Goal: Task Accomplishment & Management: Complete application form

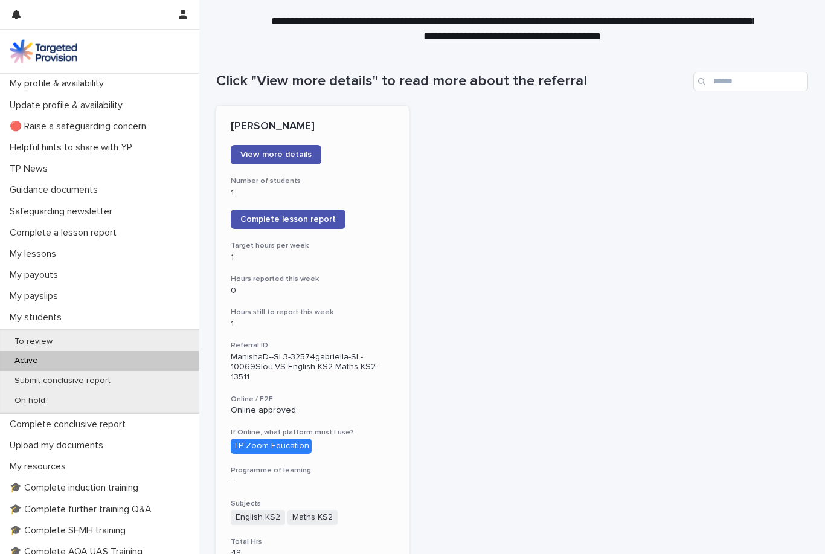
scroll to position [74, 0]
click at [263, 161] on link "View more details" at bounding box center [276, 155] width 91 height 19
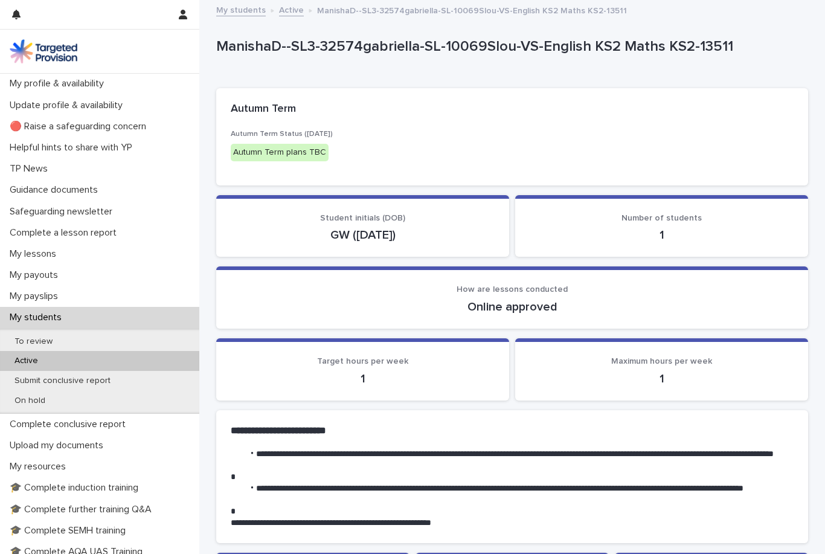
click at [79, 328] on div "To review Active Submit conclusive report On hold" at bounding box center [99, 370] width 199 height 85
click at [62, 360] on div "Active" at bounding box center [99, 361] width 199 height 20
click at [129, 359] on div "Active" at bounding box center [99, 361] width 199 height 20
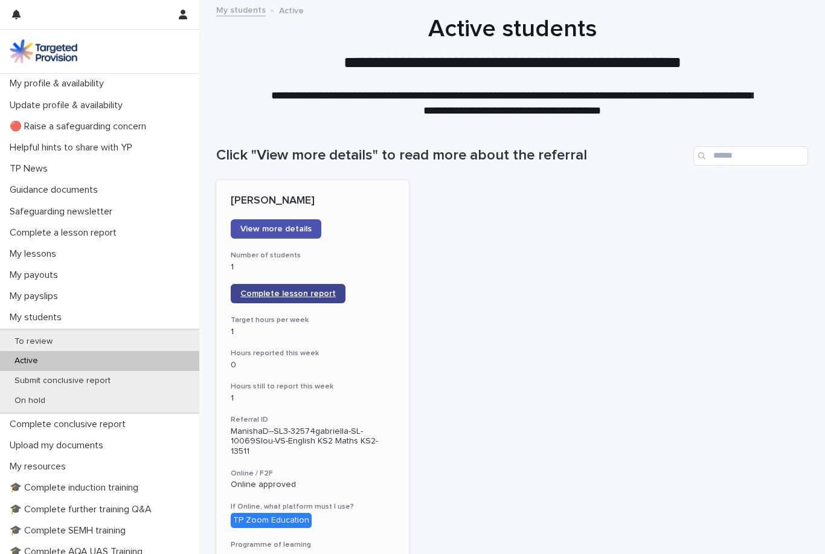
click at [278, 284] on link "Complete lesson report" at bounding box center [288, 293] width 115 height 19
